Goal: Navigation & Orientation: Find specific page/section

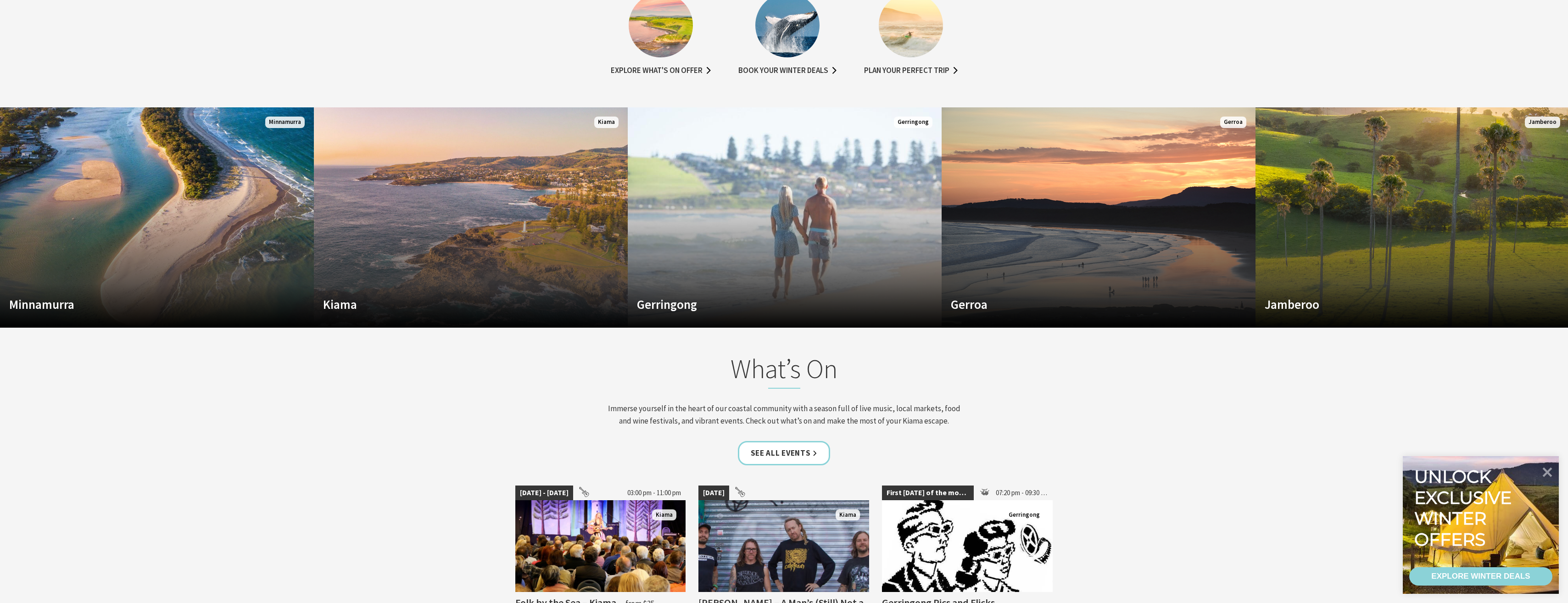
scroll to position [780, 0]
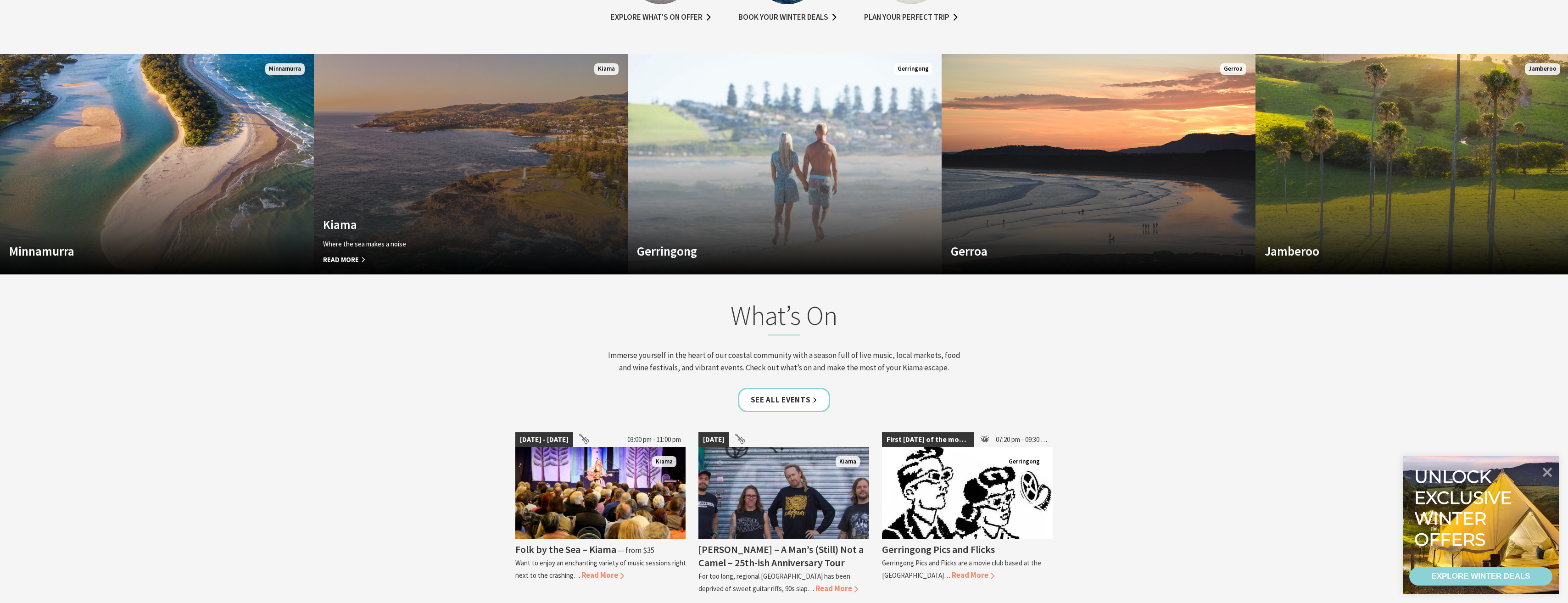
click at [534, 149] on link "Custom Image Used Kiama Where the sea makes a noise Read More Kiama" at bounding box center [470, 163] width 314 height 220
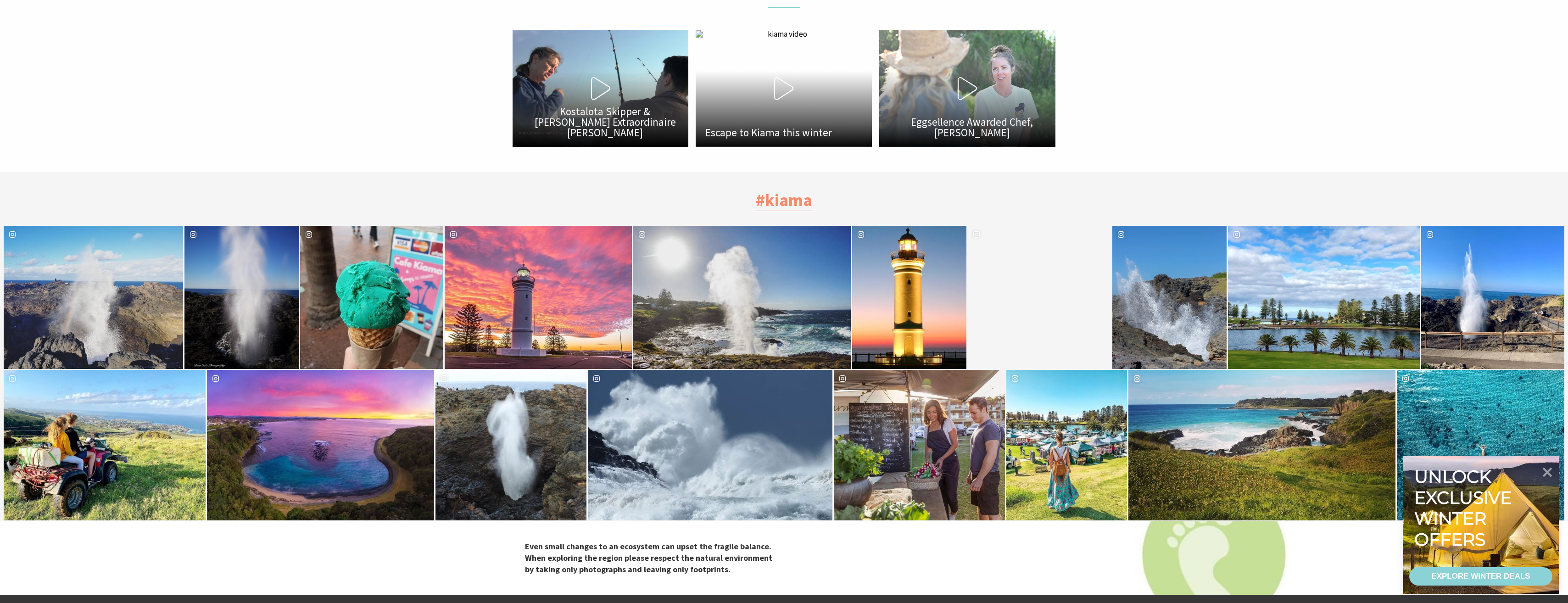
scroll to position [3212, 0]
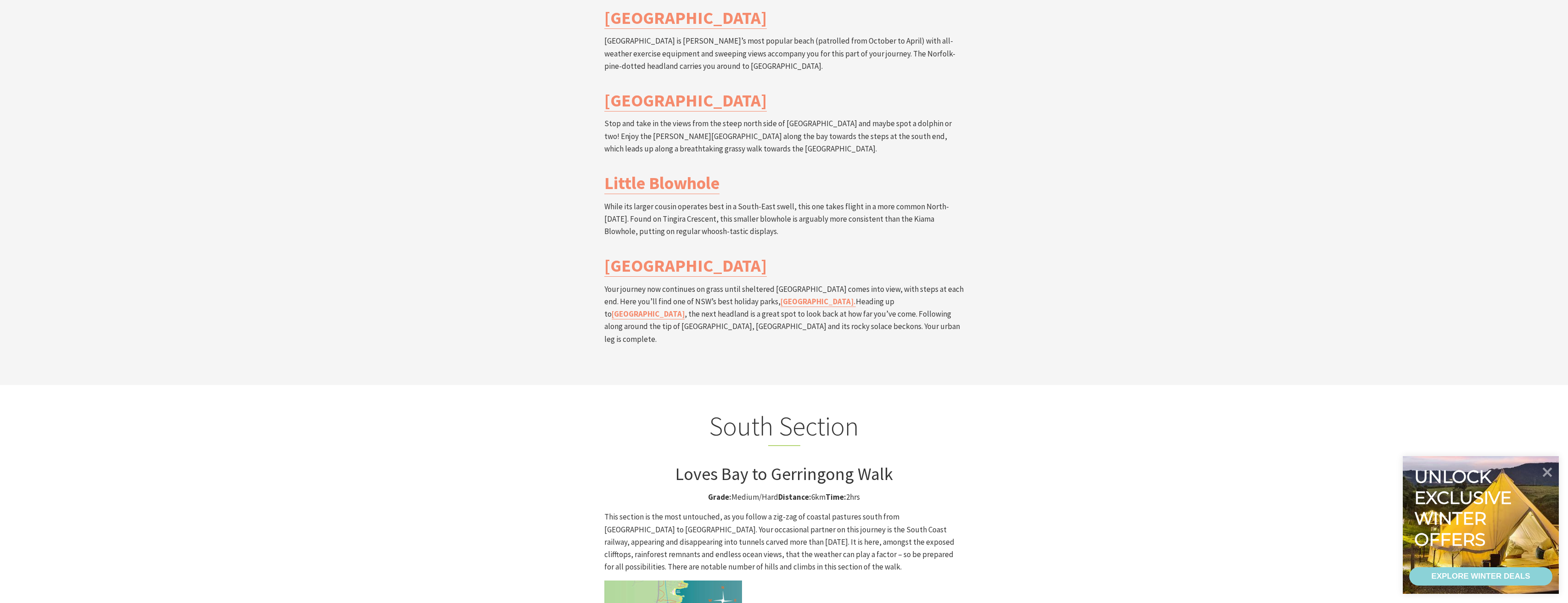
scroll to position [1927, 0]
